Goal: Find specific page/section: Find specific page/section

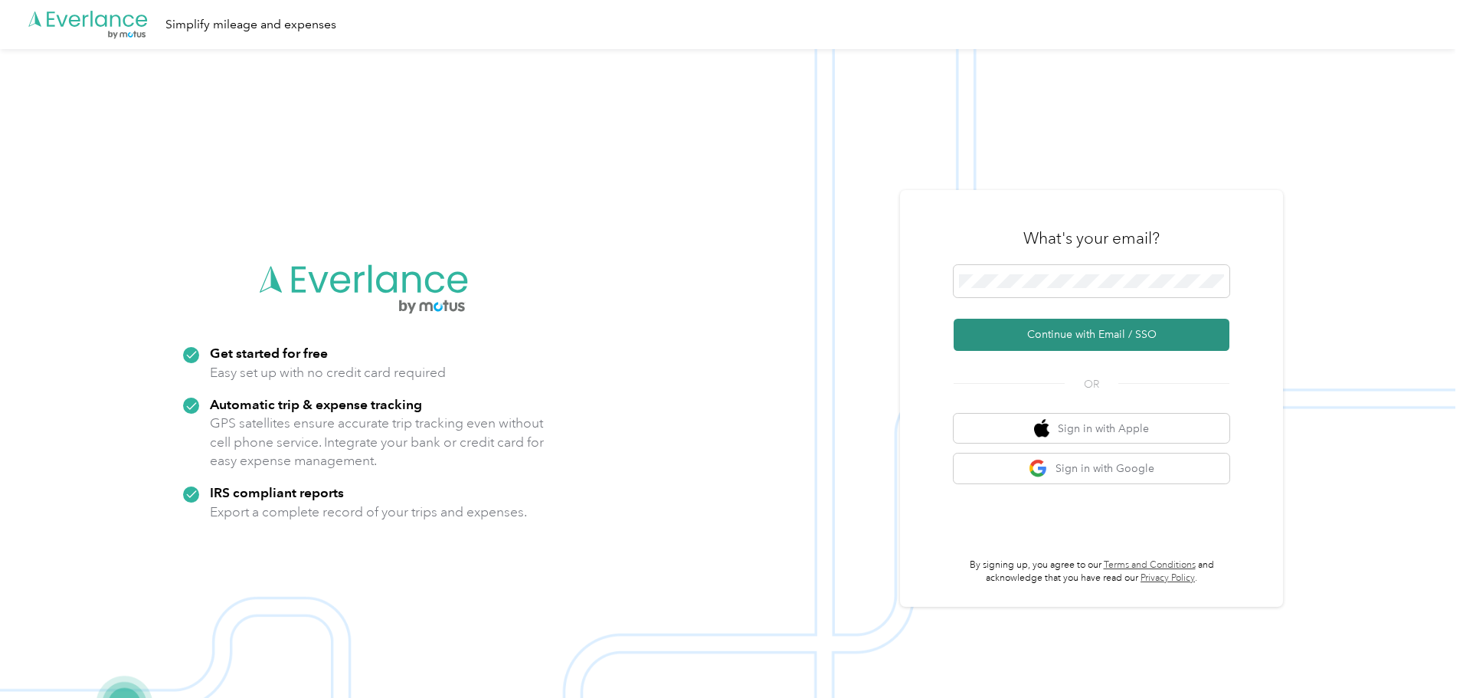
click at [1089, 327] on button "Continue with Email / SSO" at bounding box center [1092, 335] width 276 height 32
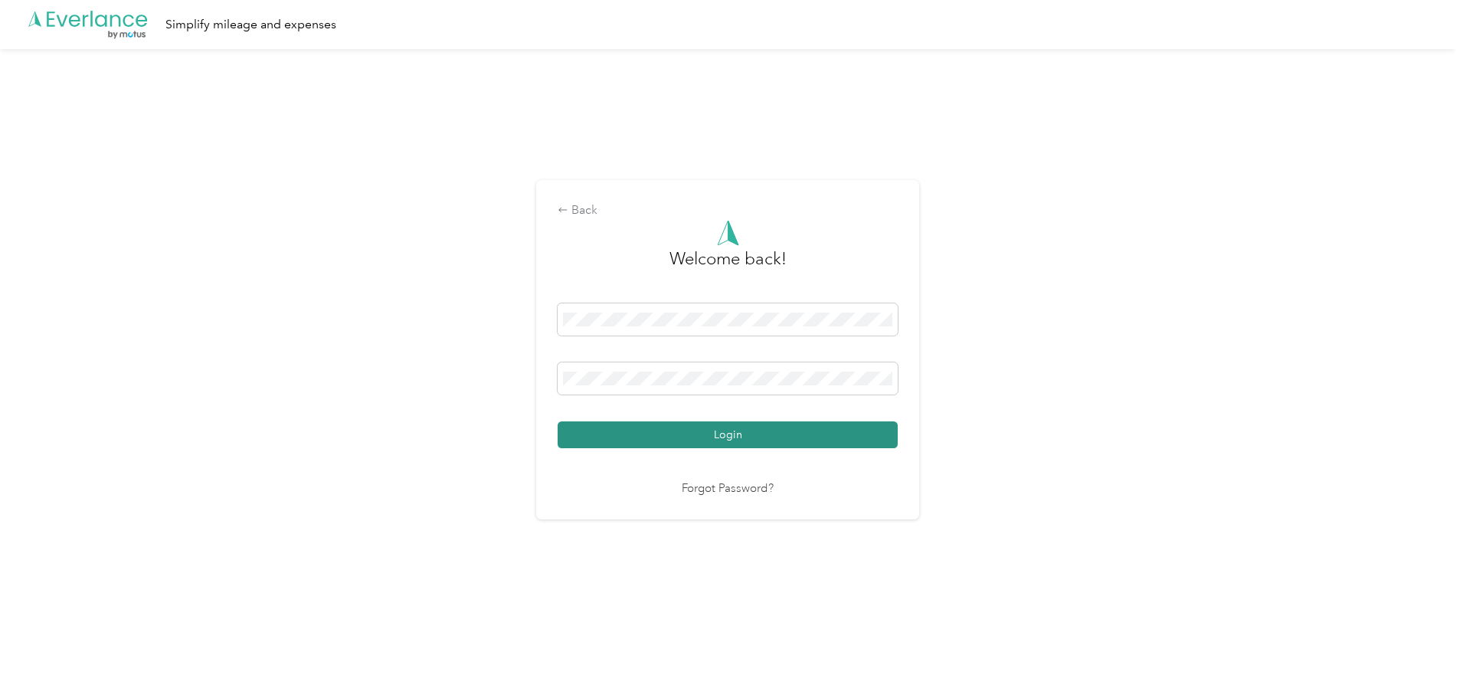
click at [607, 428] on button "Login" at bounding box center [728, 434] width 340 height 27
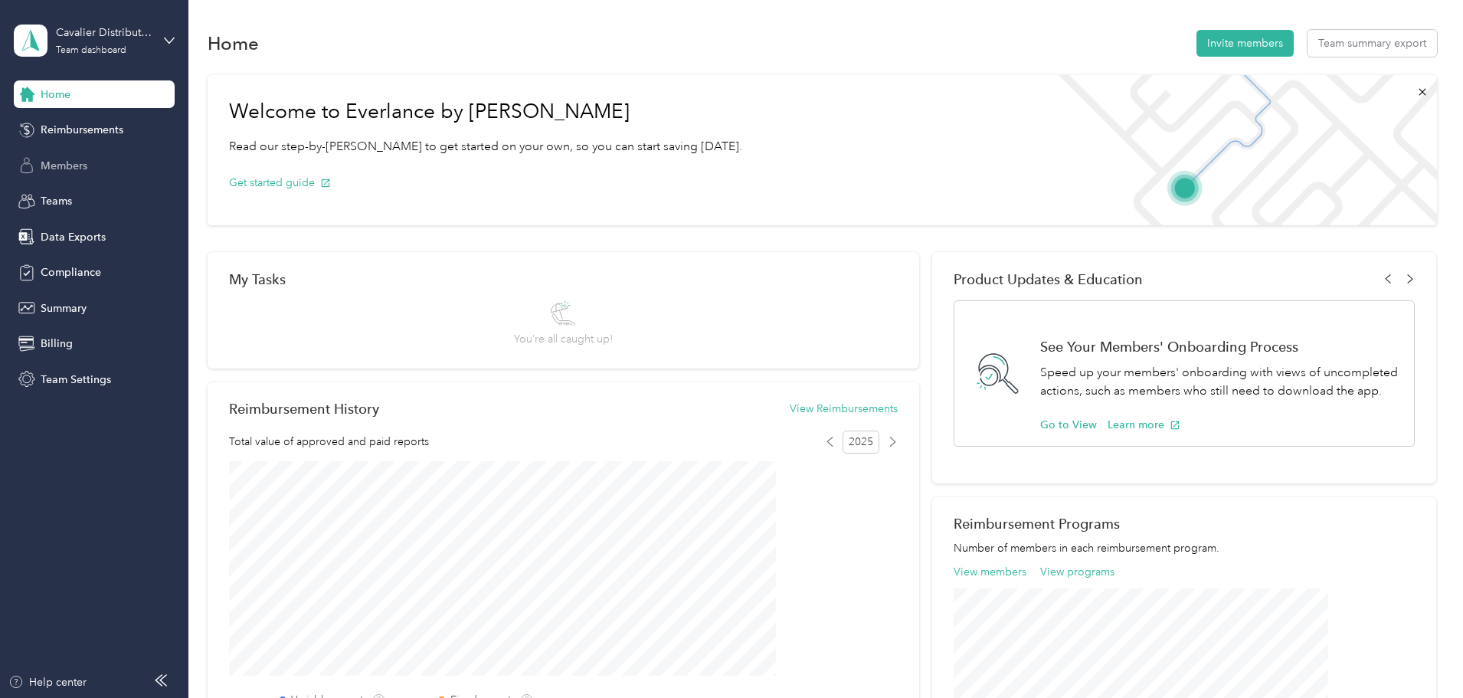
click at [53, 169] on span "Members" at bounding box center [64, 166] width 47 height 16
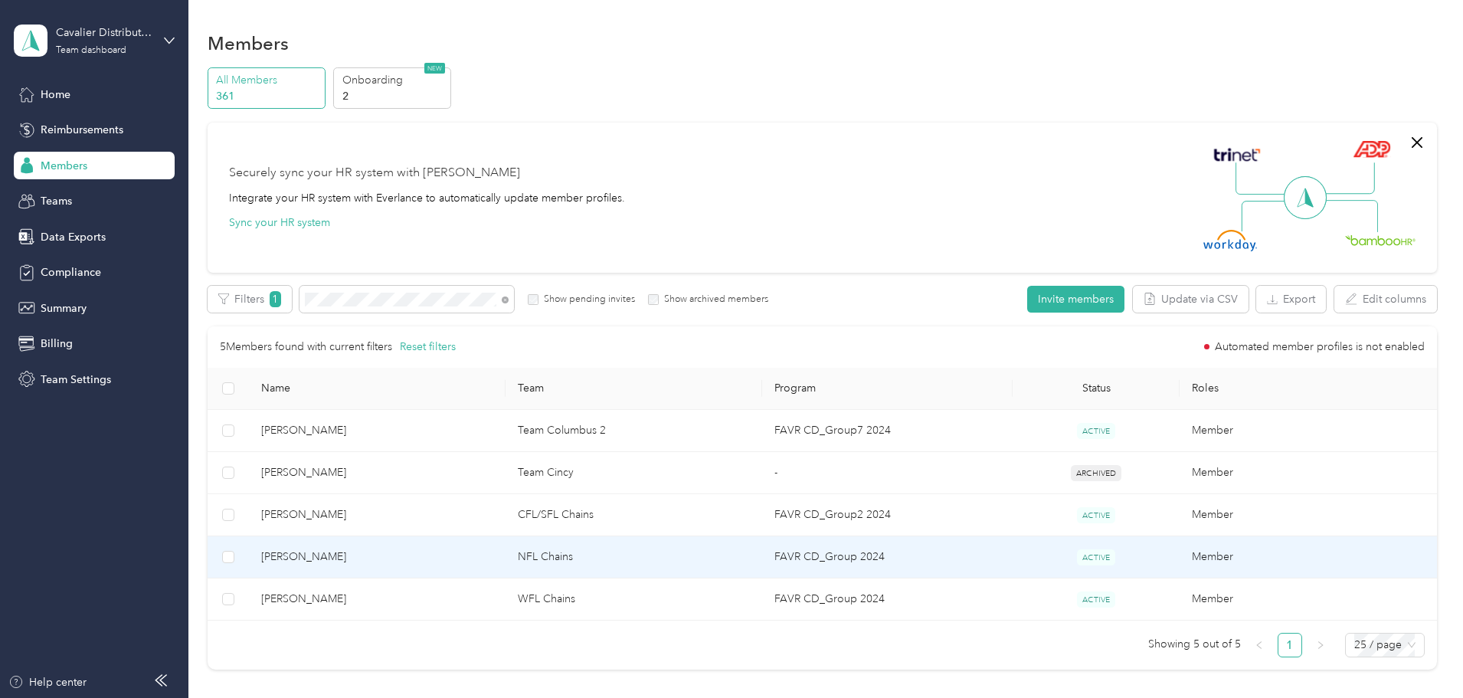
click at [444, 545] on td "[PERSON_NAME]" at bounding box center [377, 557] width 257 height 42
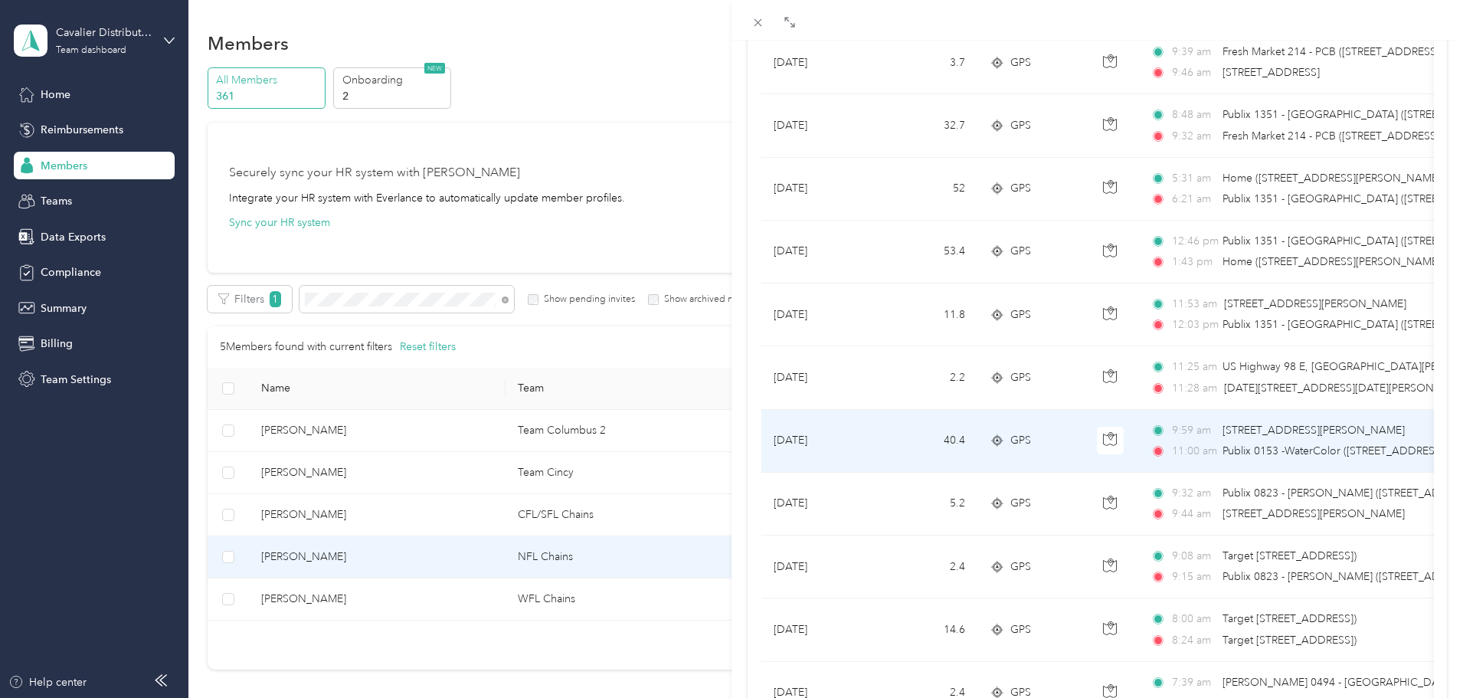
scroll to position [230, 0]
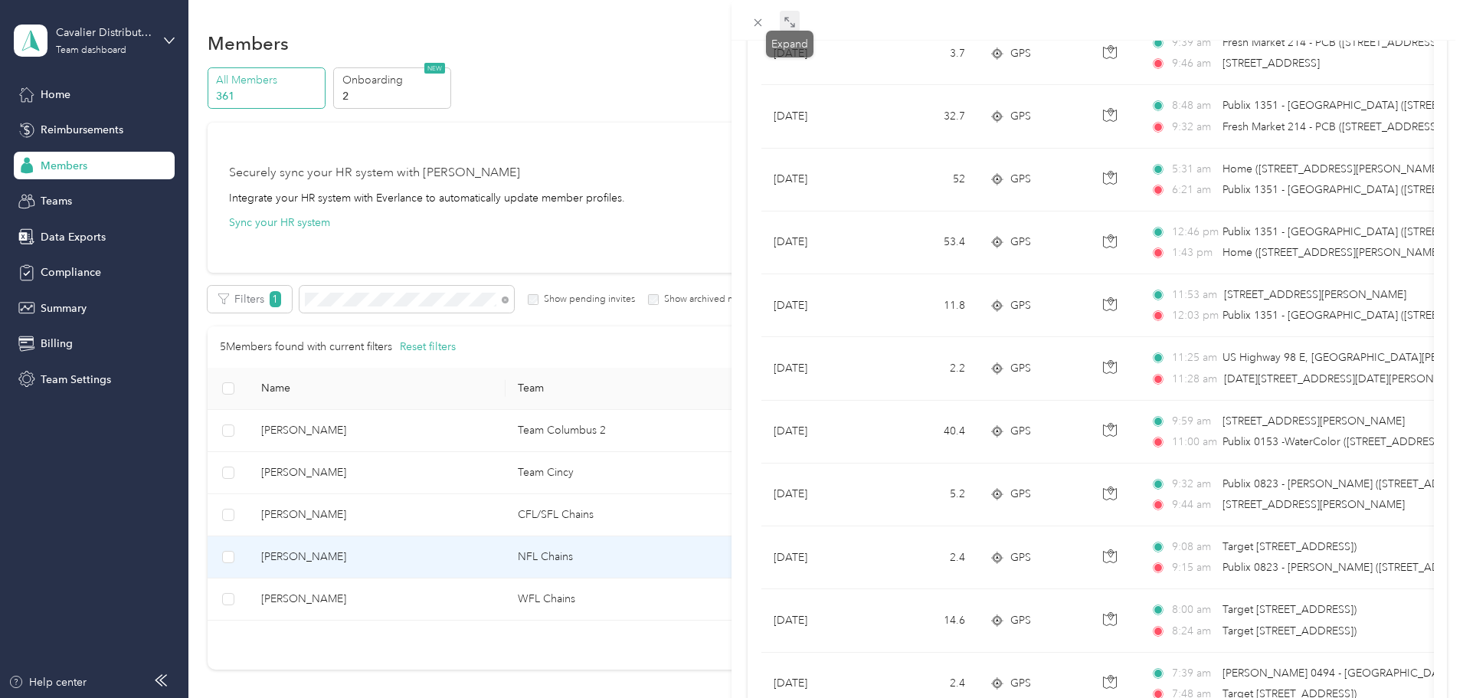
click at [781, 15] on span at bounding box center [790, 21] width 20 height 21
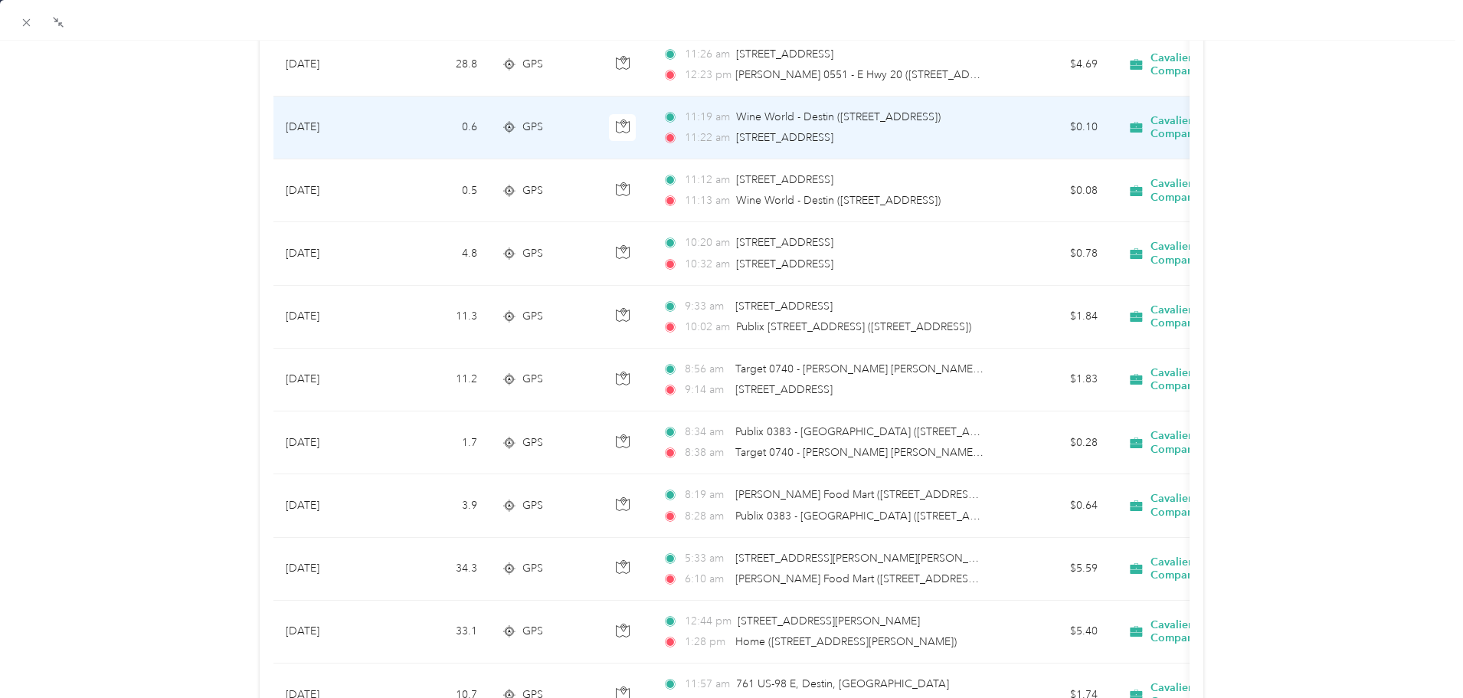
scroll to position [1149, 0]
